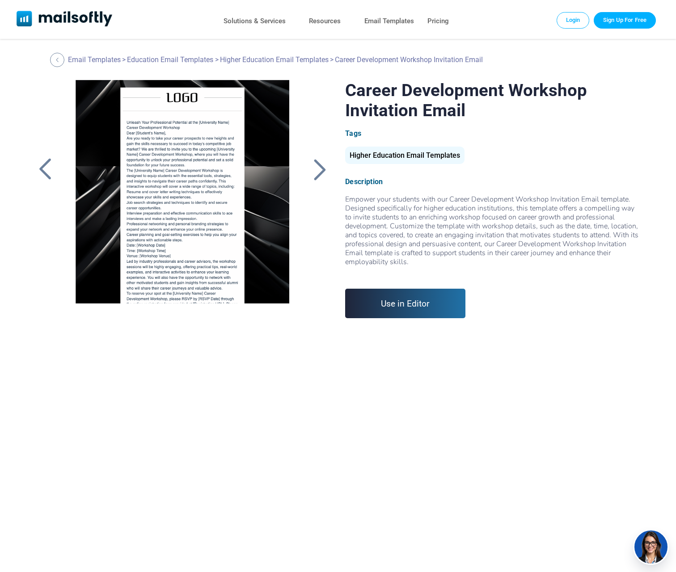
click at [489, 361] on link "Sign up" at bounding box center [338, 455] width 608 height 274
click at [112, 554] on link "Sign up" at bounding box center [338, 455] width 608 height 274
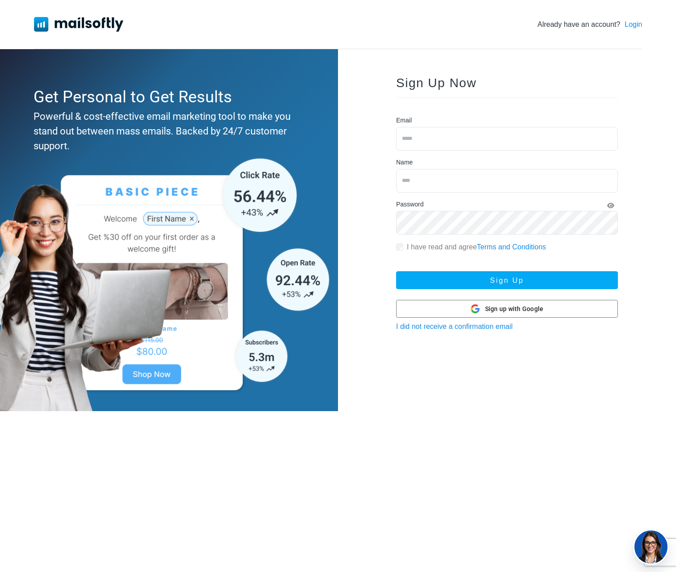
click at [193, 170] on img at bounding box center [166, 282] width 333 height 258
click at [625, 17] on div "Already have an account? Login" at bounding box center [338, 24] width 608 height 49
click at [193, 170] on img at bounding box center [166, 282] width 333 height 258
click at [645, 17] on div "Already have an account? Login Get Personal to Get Results Powerful & cost-effe…" at bounding box center [338, 205] width 676 height 411
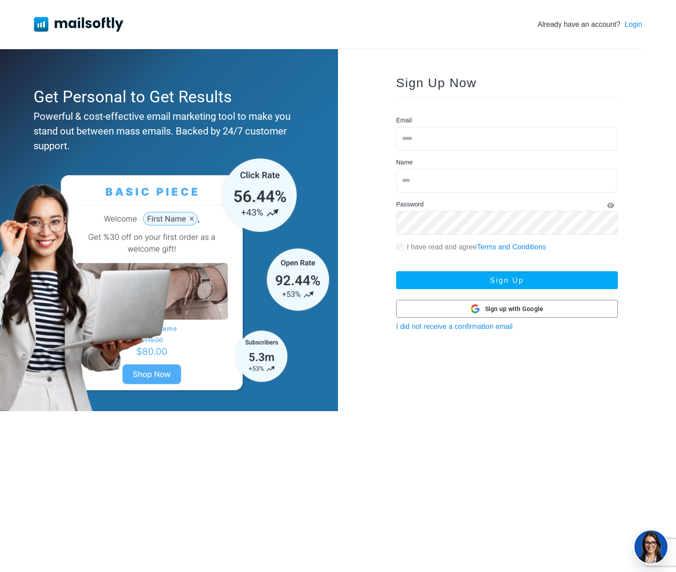
click at [152, 411] on html "Already have an account? Login Get Personal to Get Results Powerful & cost-effe…" at bounding box center [338, 205] width 676 height 411
